Goal: Task Accomplishment & Management: Manage account settings

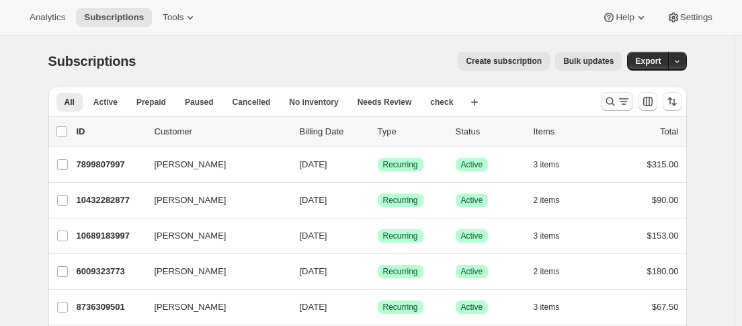
click at [617, 101] on icon "Search and filter results" at bounding box center [609, 101] width 13 height 13
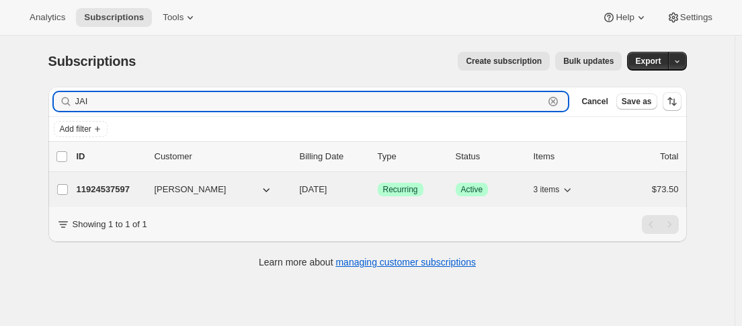
type input "JAI"
click at [150, 189] on div "11924537597 [PERSON_NAME] [DATE] Success Recurring Success Active 3 items $73.50" at bounding box center [378, 189] width 602 height 19
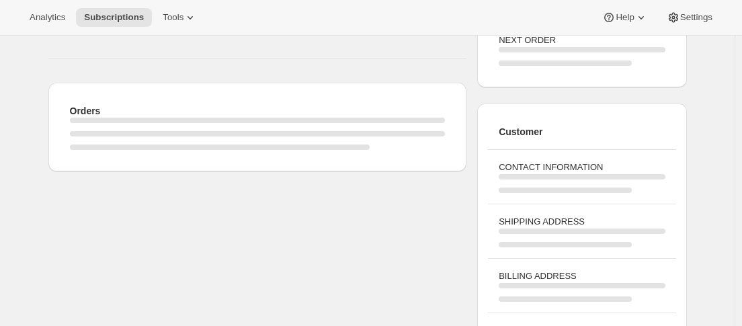
scroll to position [269, 0]
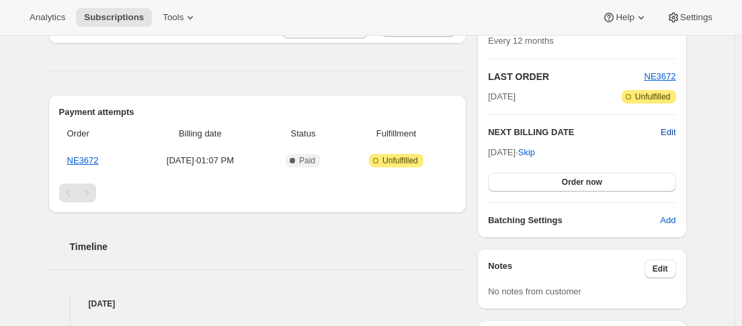
click at [672, 132] on span "Edit" at bounding box center [667, 132] width 15 height 13
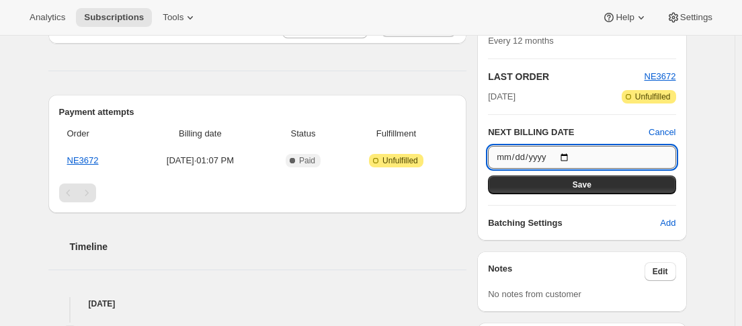
click at [568, 157] on input "[DATE]" at bounding box center [581, 157] width 187 height 23
click at [555, 157] on input "[DATE]" at bounding box center [581, 157] width 187 height 23
click at [568, 153] on input "[DATE]" at bounding box center [581, 157] width 187 height 23
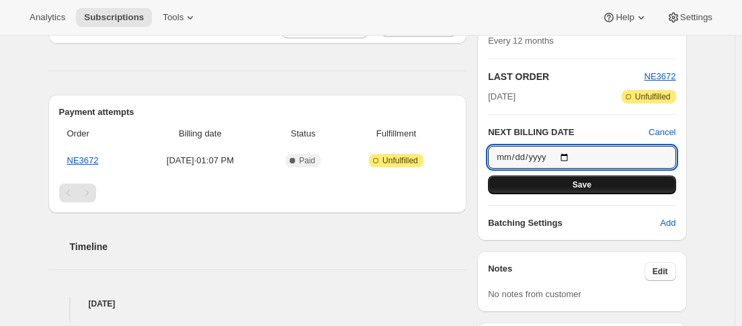
type input "[DATE]"
click at [558, 184] on button "Save" at bounding box center [581, 184] width 187 height 19
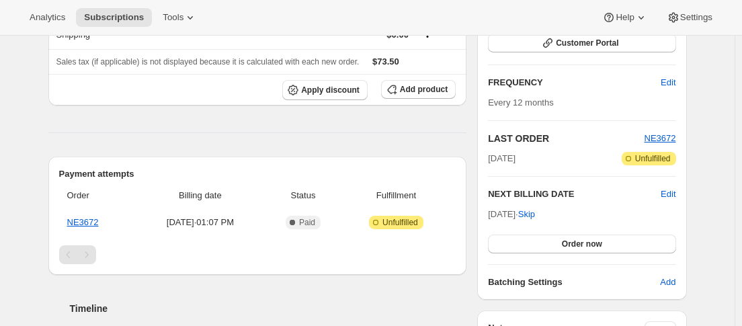
click at [474, 71] on div "[PERSON_NAME] [EMAIL_ADDRESS][DOMAIN_NAME] · [PHONE_NUMBER] 1 subscription $73.…" at bounding box center [362, 283] width 649 height 829
